Goal: Information Seeking & Learning: Find specific fact

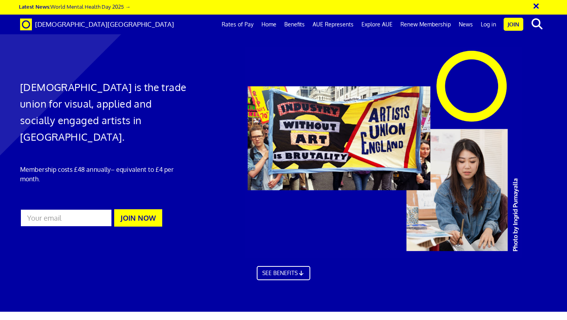
scroll to position [0, 4]
click at [236, 24] on link "Rates of Pay" at bounding box center [238, 25] width 40 height 20
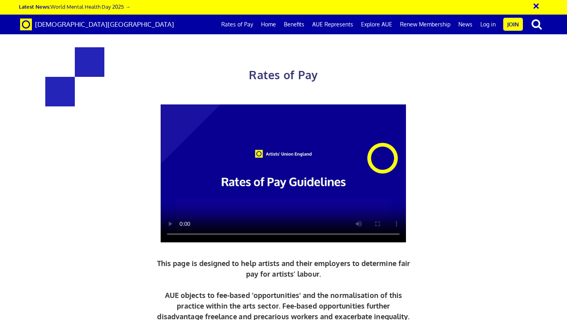
scroll to position [278, 0]
drag, startPoint x: 321, startPoint y: 144, endPoint x: 444, endPoint y: 149, distance: 122.9
drag, startPoint x: 139, startPoint y: 144, endPoint x: 181, endPoint y: 143, distance: 42.1
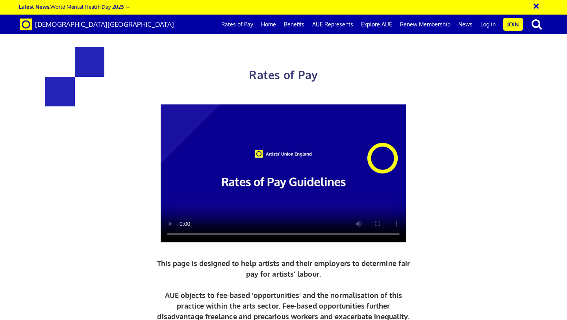
drag, startPoint x: 159, startPoint y: 169, endPoint x: 206, endPoint y: 169, distance: 46.9
